Goal: Information Seeking & Learning: Learn about a topic

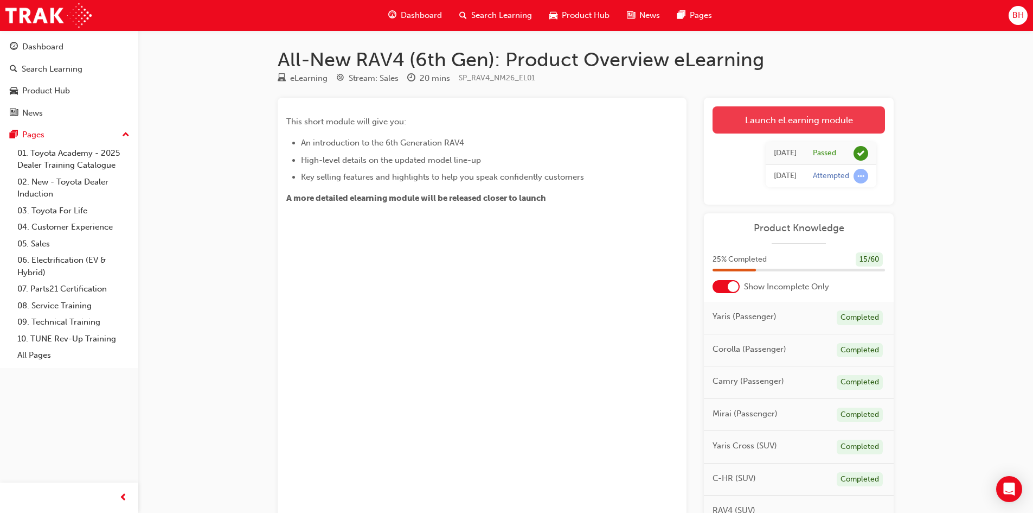
click at [796, 121] on link "Launch eLearning module" at bounding box center [799, 119] width 172 height 27
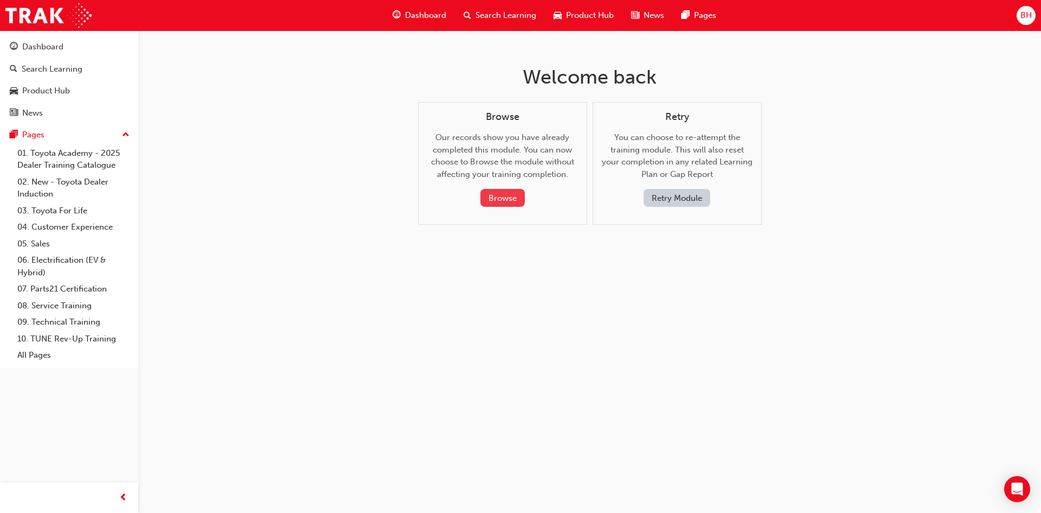
click at [503, 197] on button "Browse" at bounding box center [503, 198] width 44 height 18
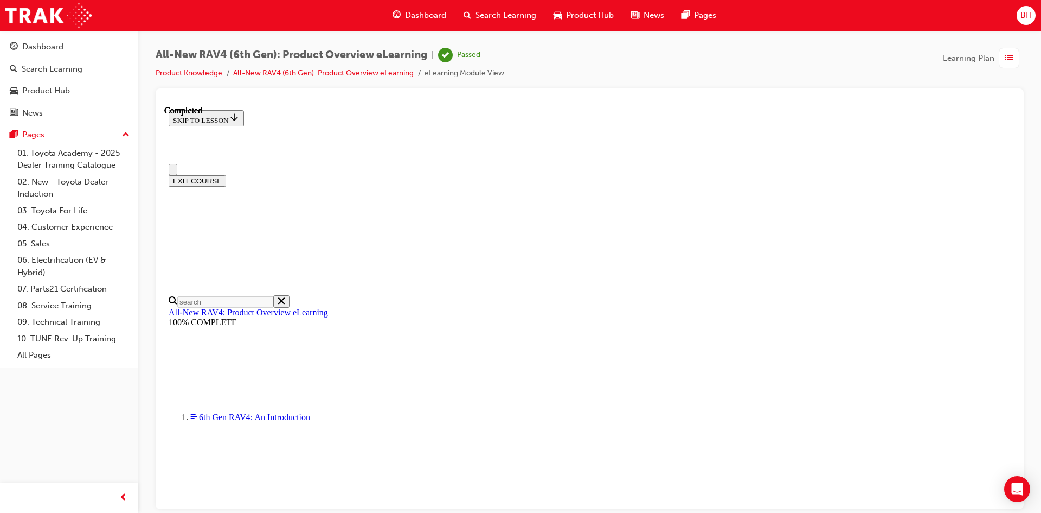
click at [373, 52] on span "All-New RAV4 (6th Gen): Product Overview eLearning" at bounding box center [292, 55] width 272 height 12
click at [427, 10] on span "Dashboard" at bounding box center [425, 15] width 41 height 12
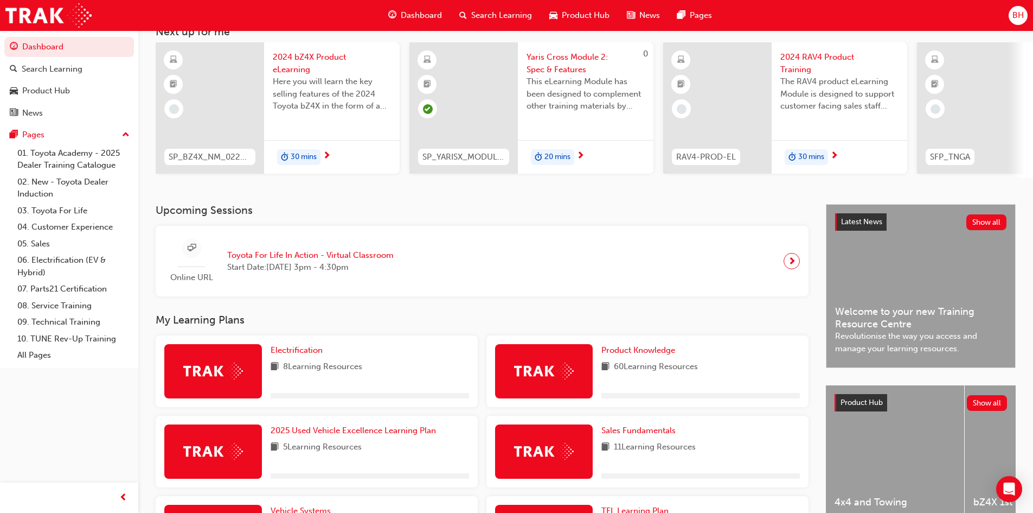
scroll to position [271, 0]
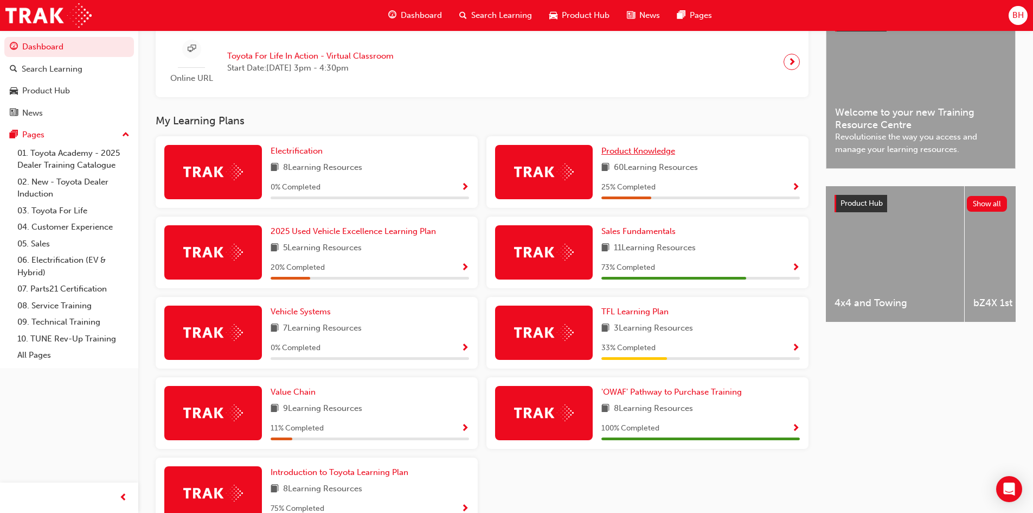
click at [640, 154] on span "Product Knowledge" at bounding box center [638, 151] width 74 height 10
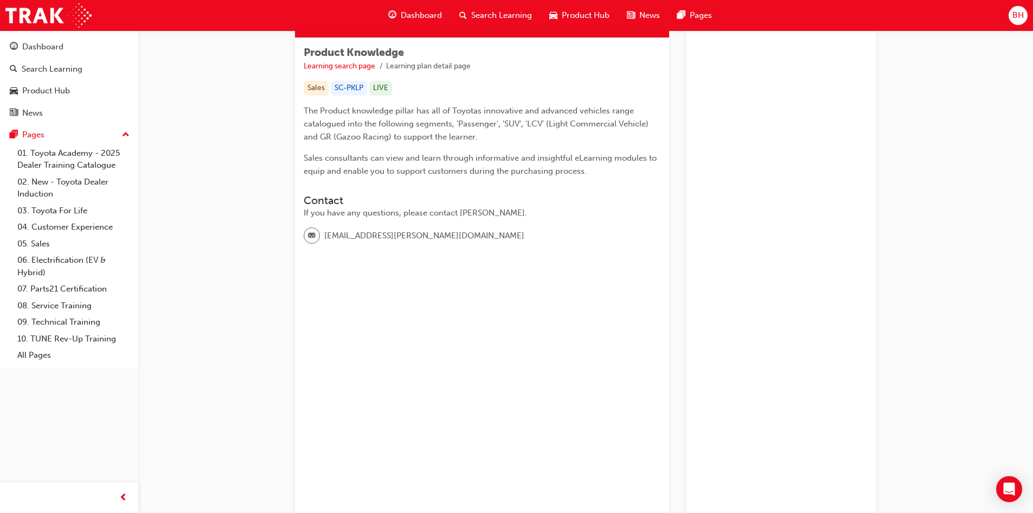
scroll to position [217, 0]
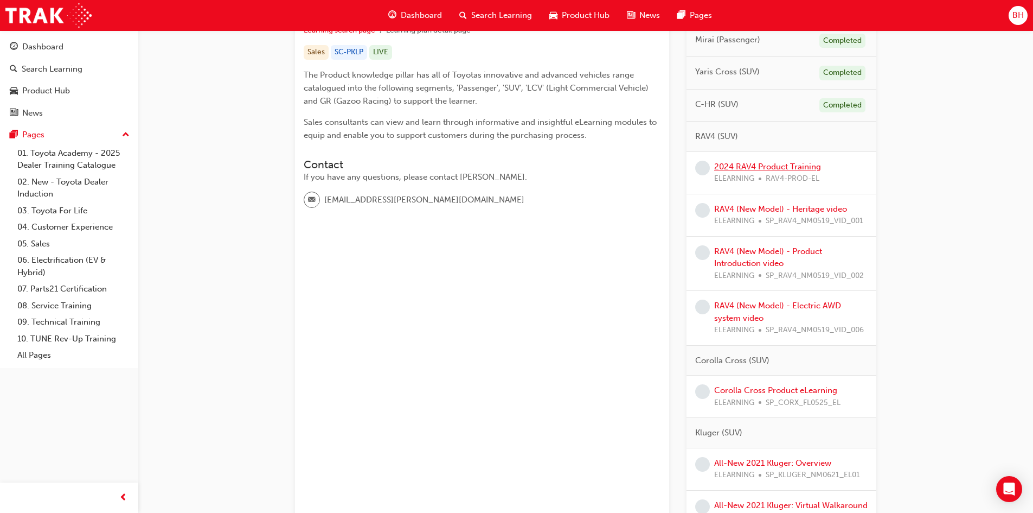
click at [769, 165] on link "2024 RAV4 Product Training" at bounding box center [767, 167] width 107 height 10
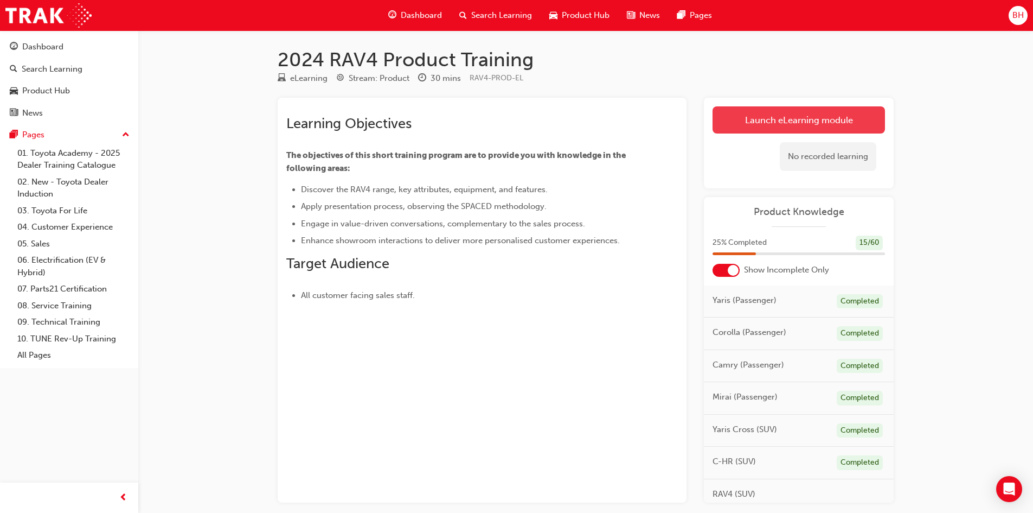
click at [804, 124] on link "Launch eLearning module" at bounding box center [799, 119] width 172 height 27
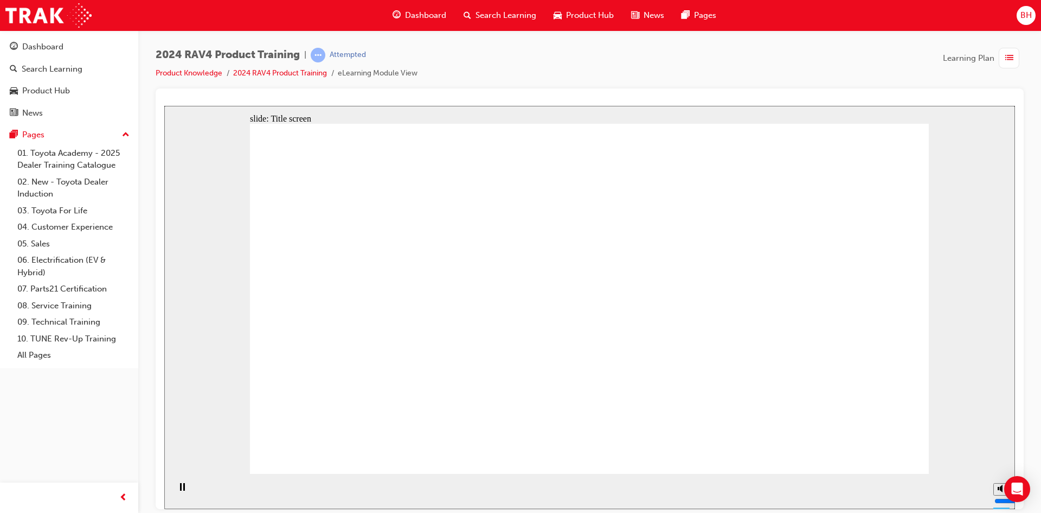
drag, startPoint x: 553, startPoint y: 432, endPoint x: 584, endPoint y: 440, distance: 32.0
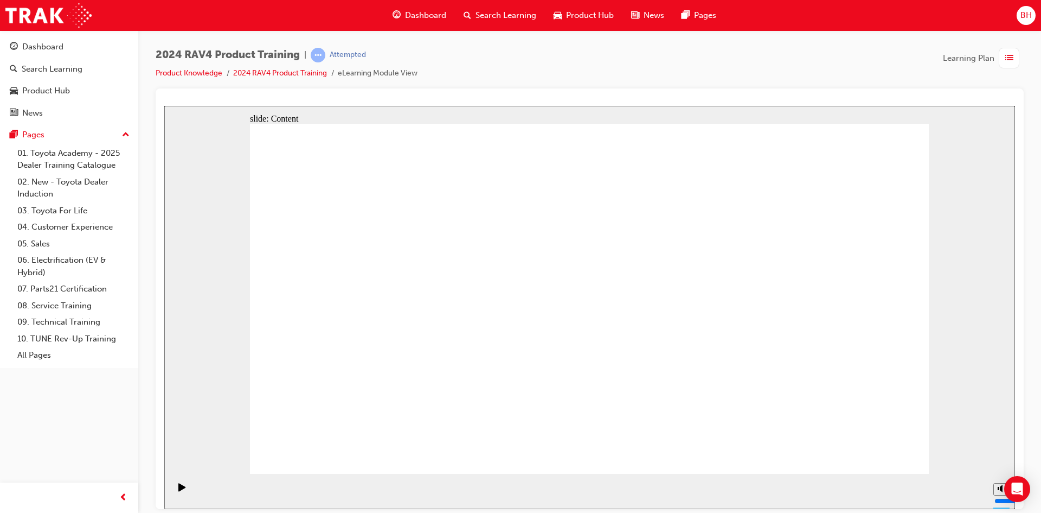
drag, startPoint x: 906, startPoint y: 446, endPoint x: 891, endPoint y: 449, distance: 14.9
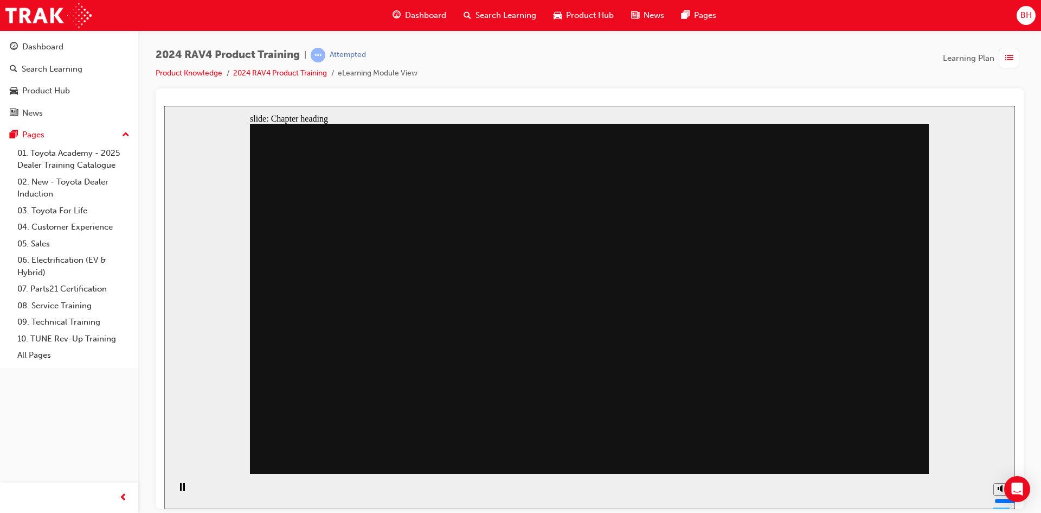
drag, startPoint x: 852, startPoint y: 438, endPoint x: 850, endPoint y: 444, distance: 6.2
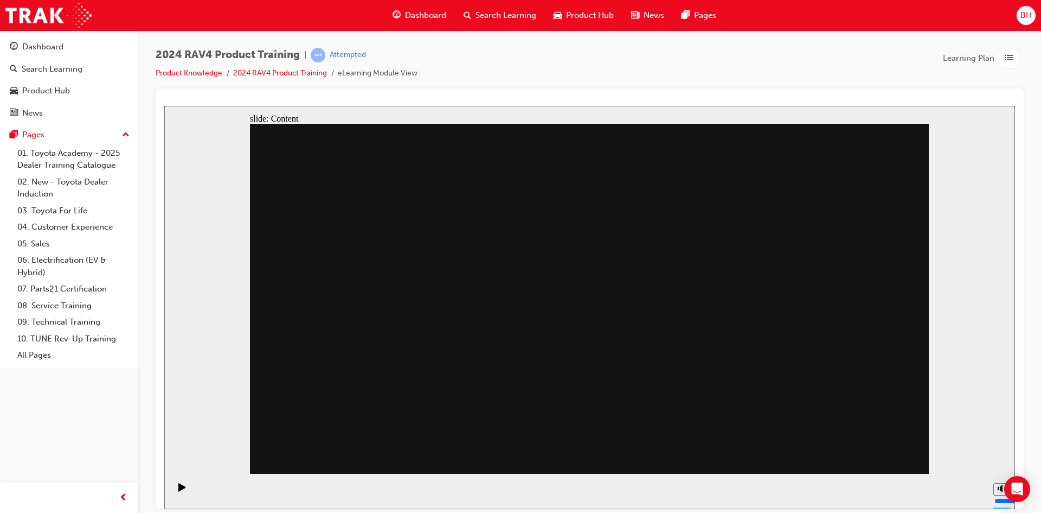
drag, startPoint x: 430, startPoint y: 346, endPoint x: 442, endPoint y: 346, distance: 11.9
drag, startPoint x: 572, startPoint y: 349, endPoint x: 702, endPoint y: 362, distance: 130.3
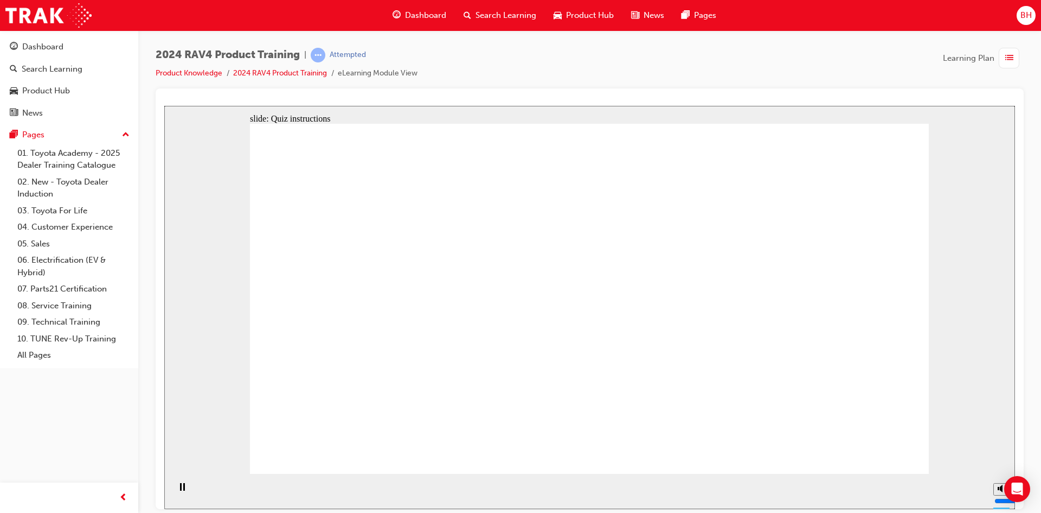
drag, startPoint x: 884, startPoint y: 455, endPoint x: 866, endPoint y: 455, distance: 17.9
drag, startPoint x: 642, startPoint y: 341, endPoint x: 663, endPoint y: 352, distance: 24.5
radio input "true"
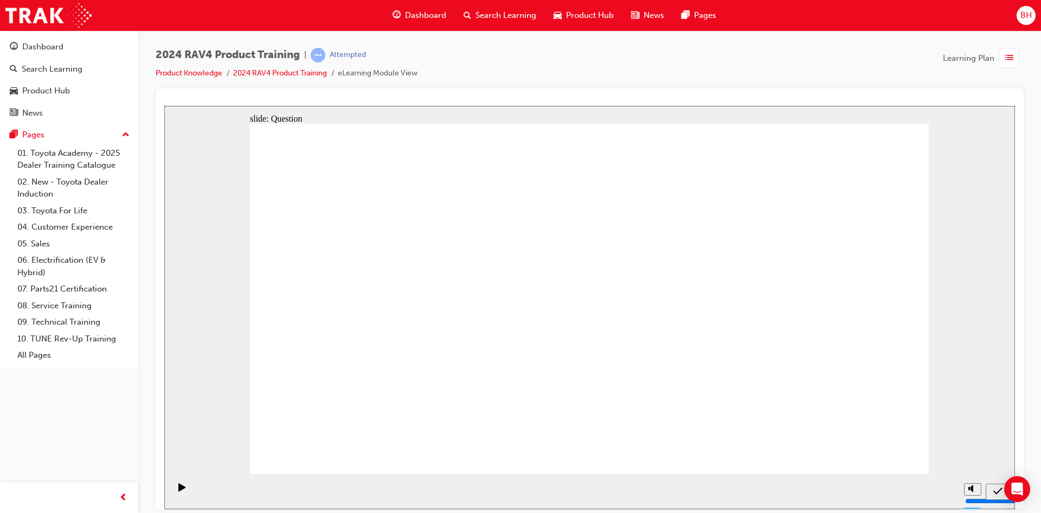
radio input "true"
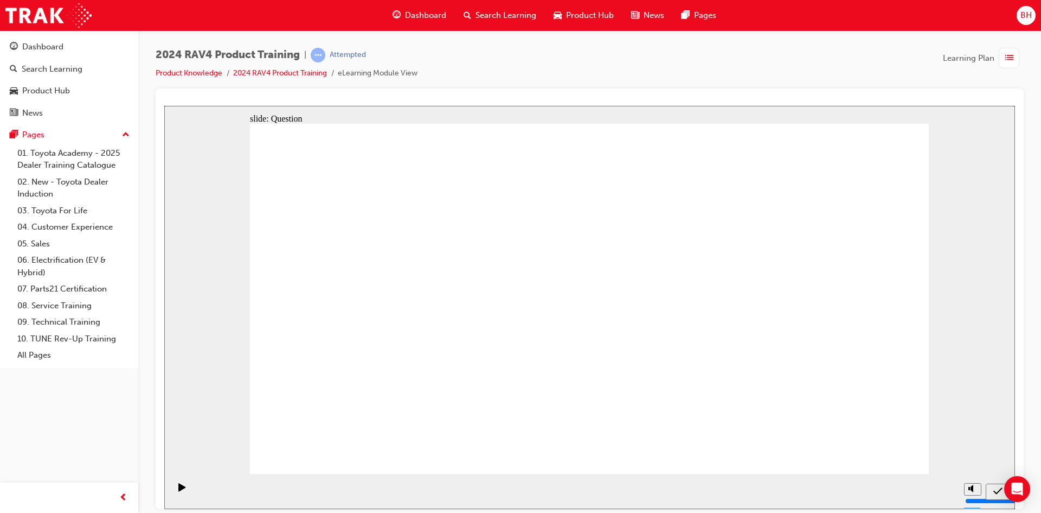
radio input "true"
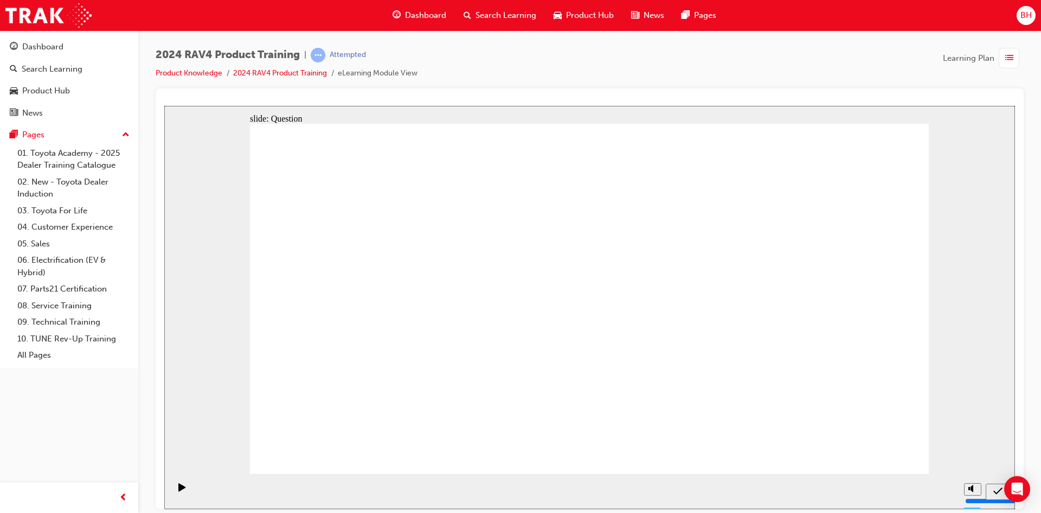
radio input "true"
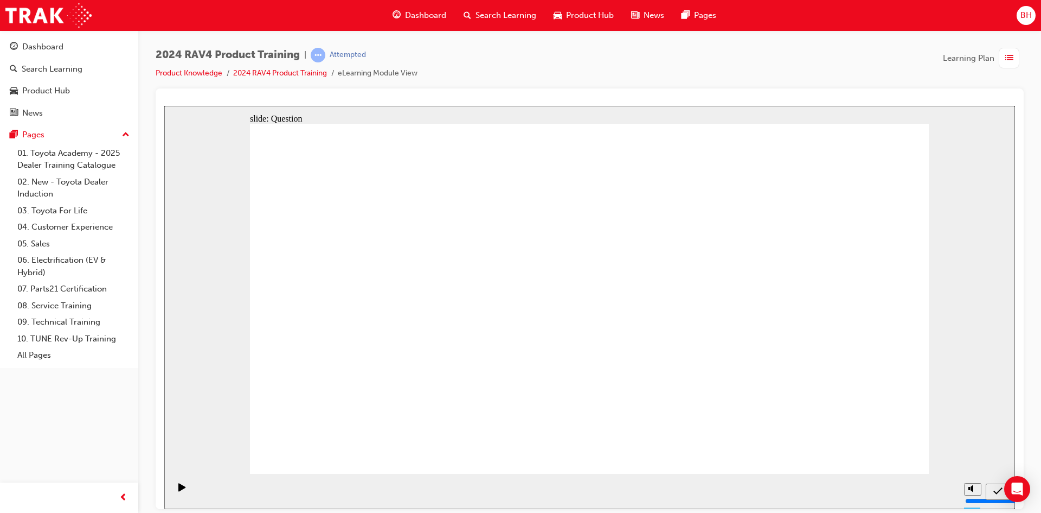
drag, startPoint x: 377, startPoint y: 276, endPoint x: 389, endPoint y: 381, distance: 105.4
drag, startPoint x: 509, startPoint y: 268, endPoint x: 748, endPoint y: 384, distance: 266.4
drag, startPoint x: 795, startPoint y: 287, endPoint x: 546, endPoint y: 375, distance: 264.5
drag, startPoint x: 632, startPoint y: 298, endPoint x: 633, endPoint y: 385, distance: 87.3
drag, startPoint x: 617, startPoint y: 407, endPoint x: 601, endPoint y: 363, distance: 47.2
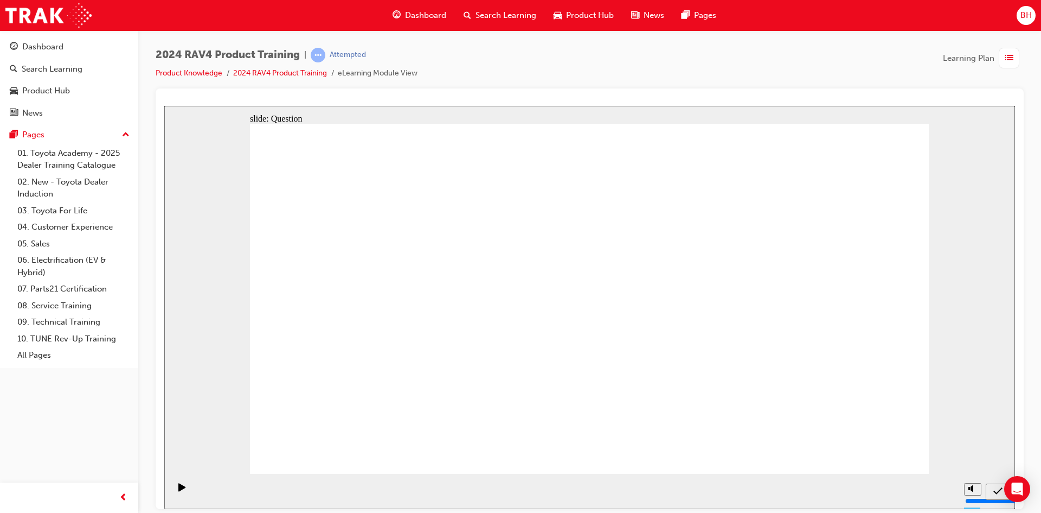
radio input "true"
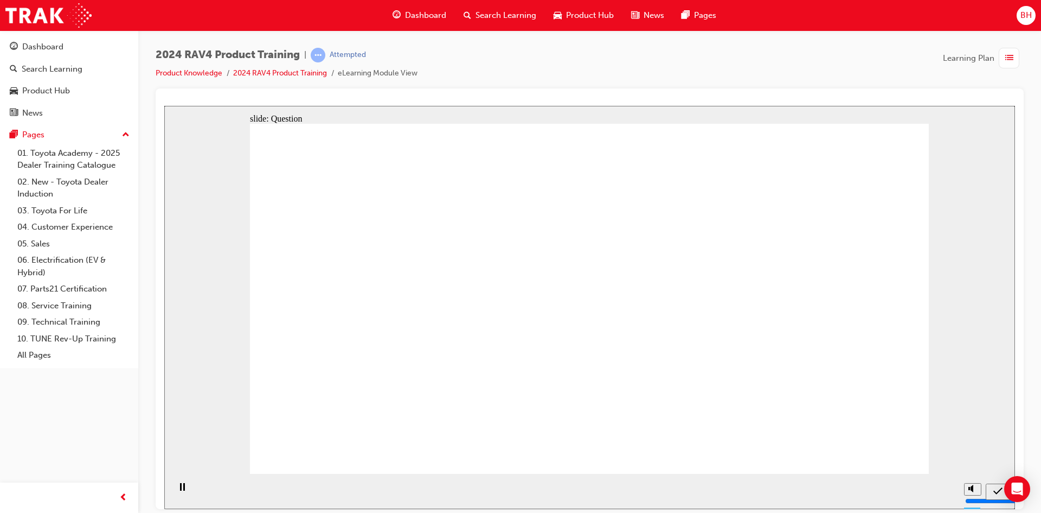
radio input "true"
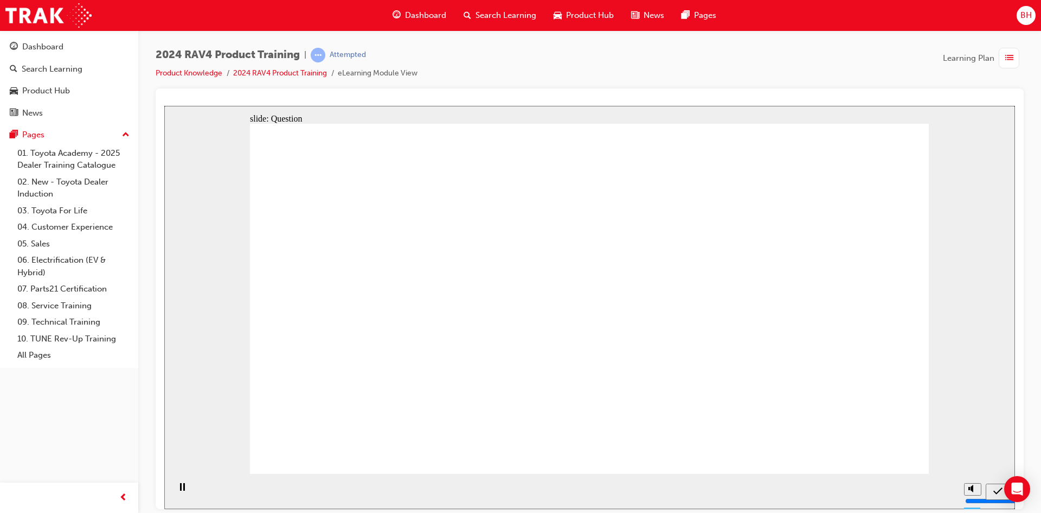
radio input "true"
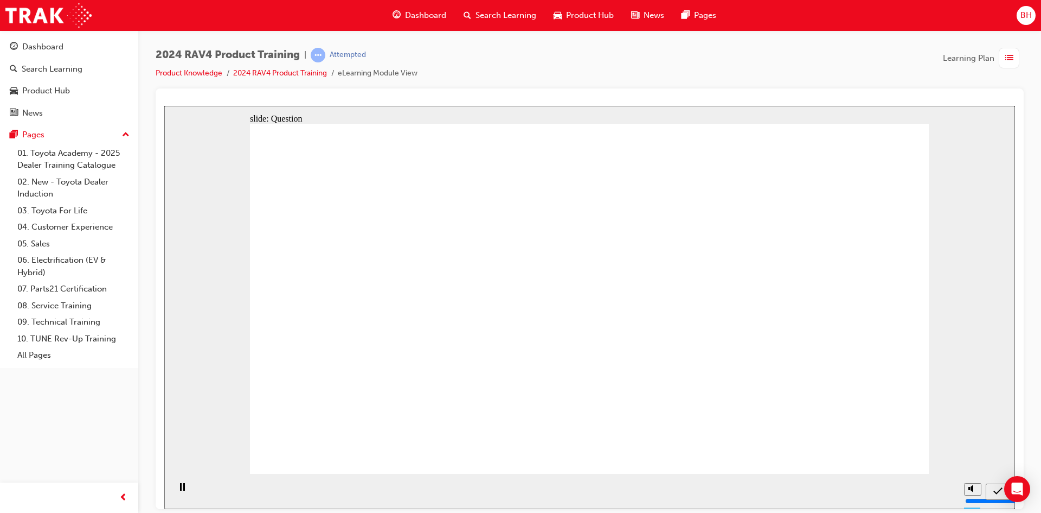
radio input "true"
drag, startPoint x: 351, startPoint y: 277, endPoint x: 619, endPoint y: 379, distance: 286.2
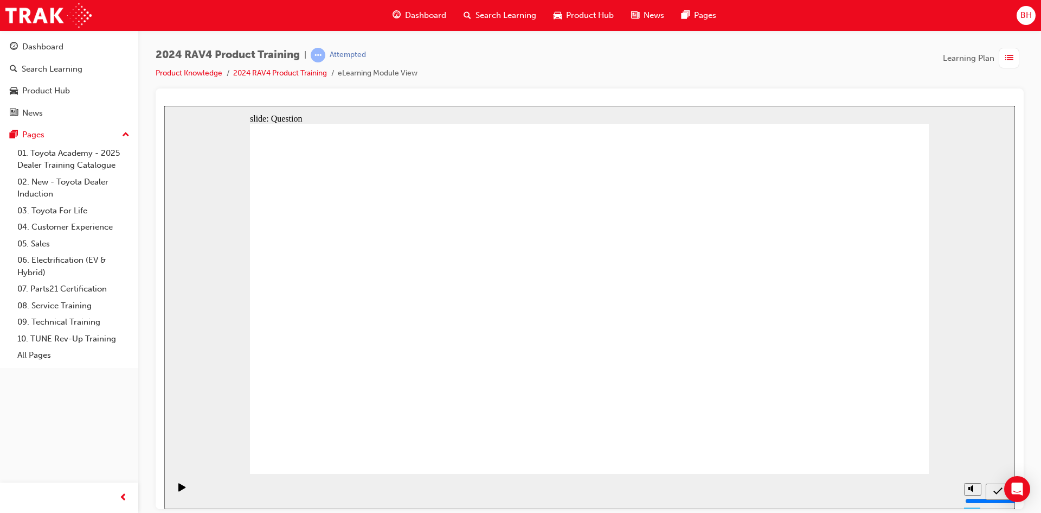
drag, startPoint x: 783, startPoint y: 270, endPoint x: 525, endPoint y: 373, distance: 278.2
drag, startPoint x: 528, startPoint y: 293, endPoint x: 770, endPoint y: 386, distance: 259.1
drag, startPoint x: 629, startPoint y: 291, endPoint x: 426, endPoint y: 422, distance: 241.6
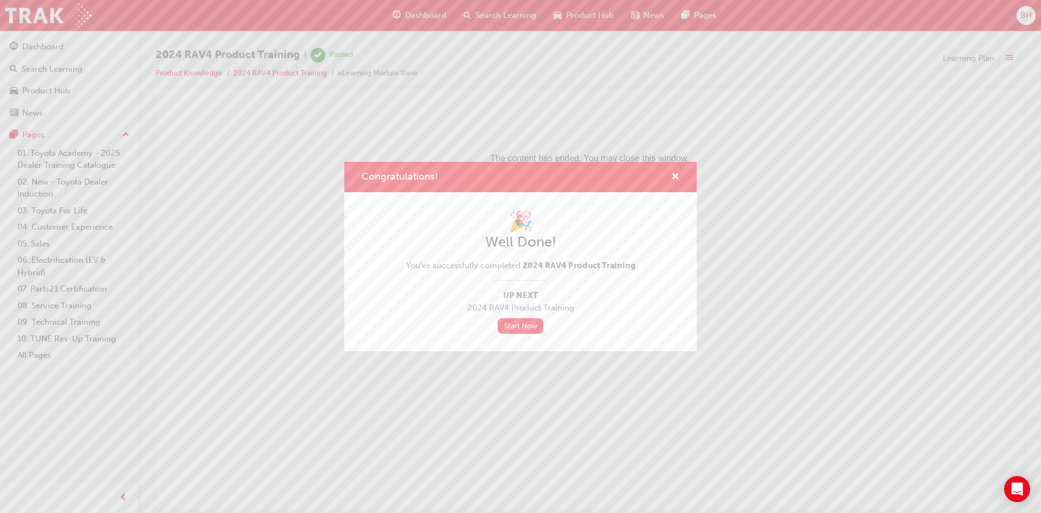
click at [686, 178] on div "Congratulations!" at bounding box center [520, 177] width 353 height 31
click at [676, 177] on span "cross-icon" at bounding box center [675, 177] width 8 height 10
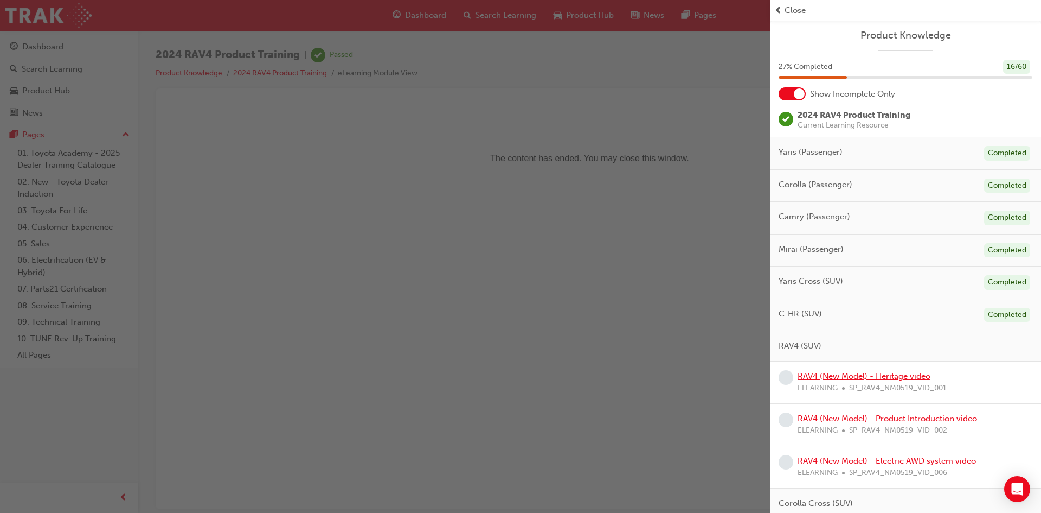
click at [881, 375] on link "RAV4 (New Model) - Heritage video" at bounding box center [864, 376] width 133 height 10
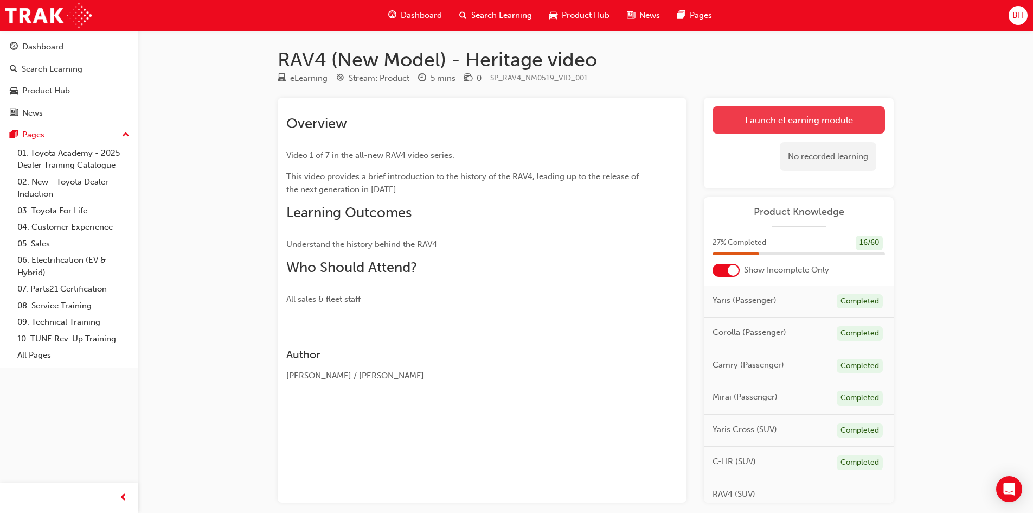
click at [800, 132] on link "Launch eLearning module" at bounding box center [799, 119] width 172 height 27
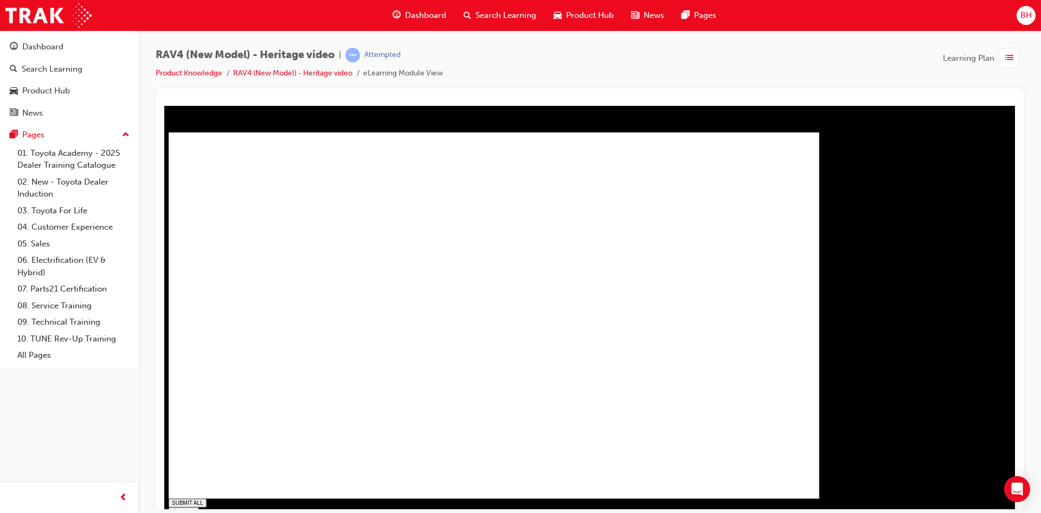
click at [287, 503] on div "SUBMIT ALL volume pause replay PREV NEXT SUBMIT FINISH" at bounding box center [498, 347] width 659 height 430
type input "0.119"
